Goal: Check status: Check status

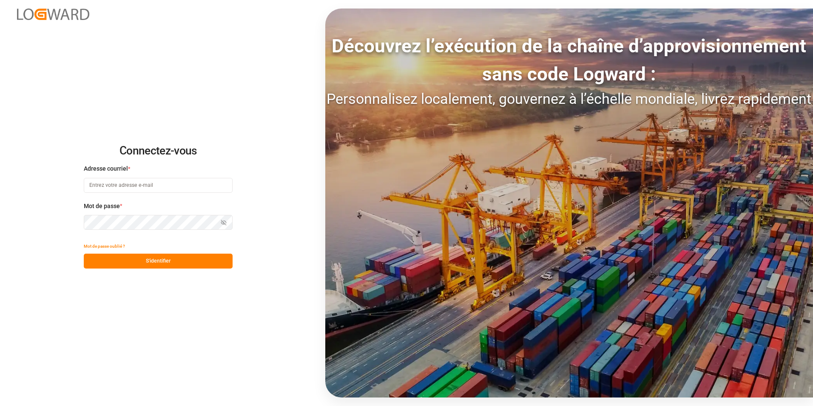
type input "[PERSON_NAME][EMAIL_ADDRESS][DOMAIN_NAME]"
click at [124, 260] on button "S'identifier" at bounding box center [158, 260] width 149 height 15
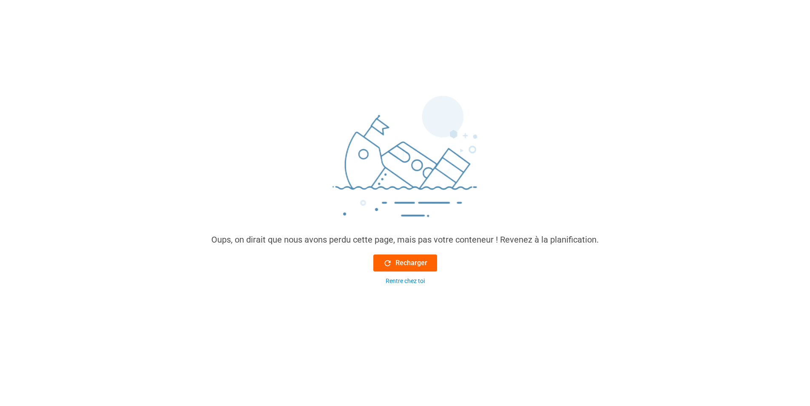
click at [396, 264] on font "Recharger" at bounding box center [412, 263] width 32 height 10
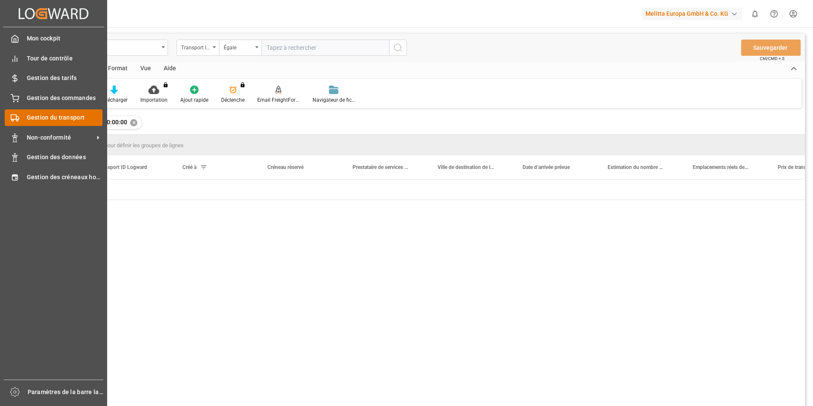
click at [77, 120] on span "Gestion du transport" at bounding box center [65, 117] width 76 height 9
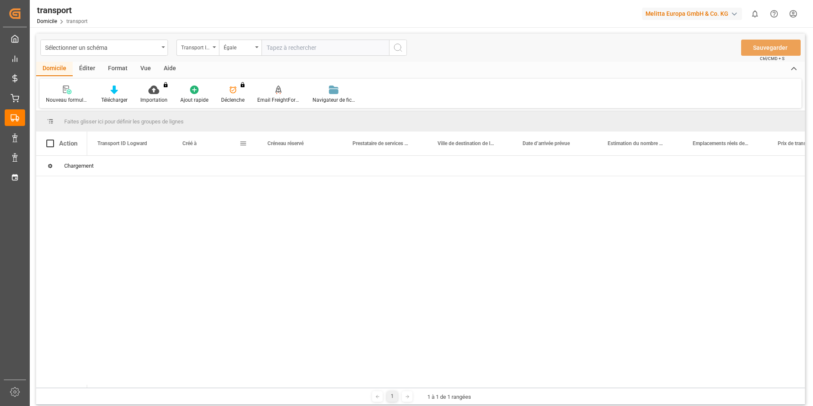
click at [244, 146] on span at bounding box center [243, 144] width 8 height 8
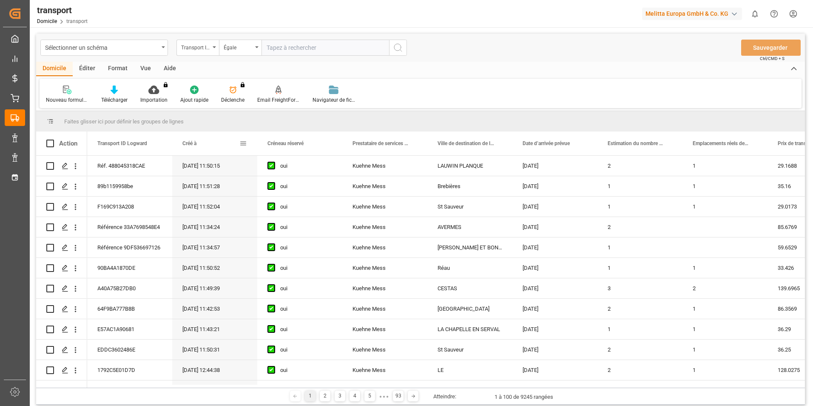
click at [247, 145] on span at bounding box center [243, 144] width 8 height 8
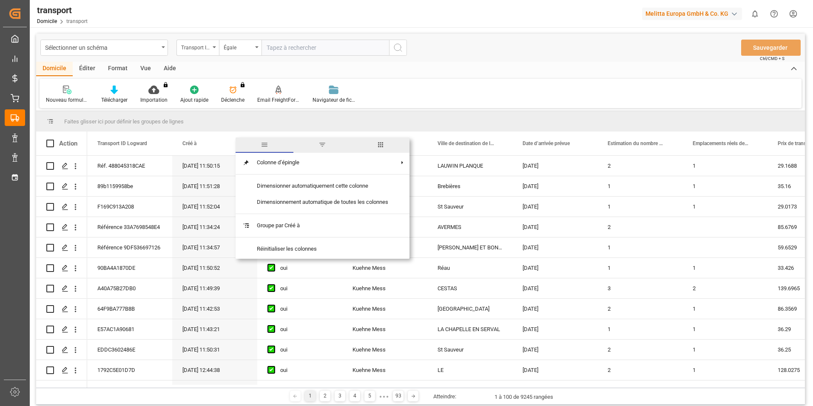
click at [325, 147] on span "filtre" at bounding box center [323, 145] width 8 height 8
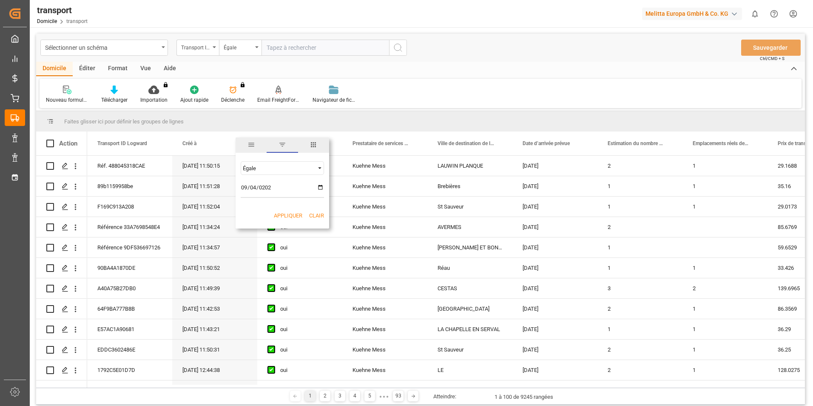
type input "[DATE]"
click at [279, 214] on button "Appliquer" at bounding box center [288, 215] width 28 height 9
